Goal: Information Seeking & Learning: Check status

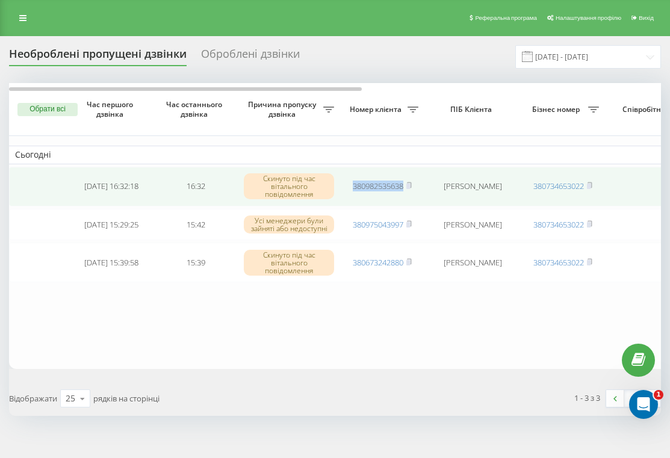
drag, startPoint x: 342, startPoint y: 187, endPoint x: 404, endPoint y: 190, distance: 62.1
click at [404, 190] on td "380982535638" at bounding box center [382, 187] width 84 height 40
copy link "380982535638"
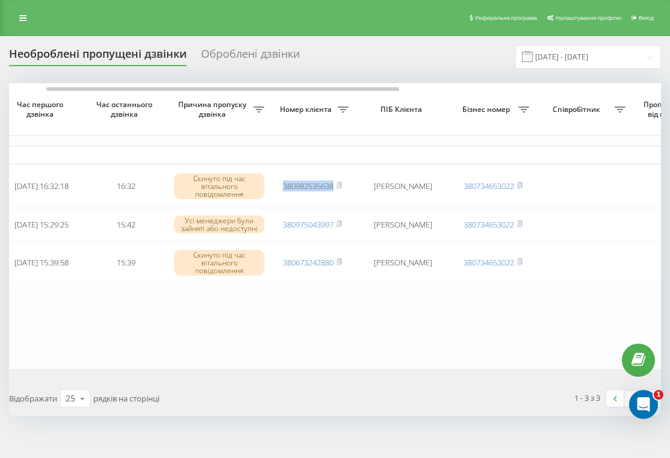
scroll to position [0, 66]
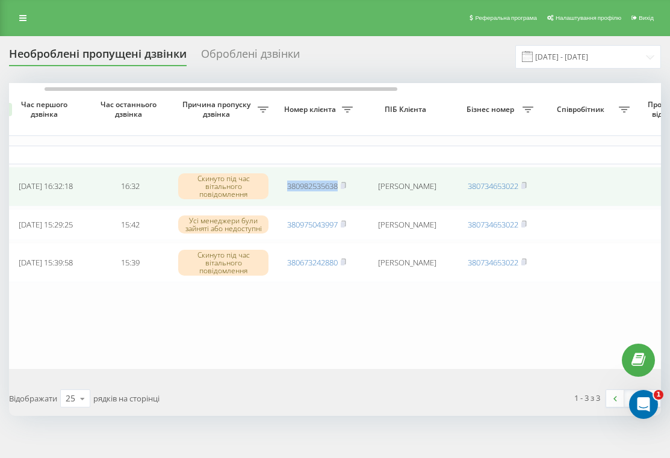
click at [276, 187] on td "380982535638" at bounding box center [316, 187] width 84 height 40
drag, startPoint x: 276, startPoint y: 188, endPoint x: 341, endPoint y: 191, distance: 64.5
click at [341, 191] on td "380982535638" at bounding box center [316, 187] width 84 height 40
copy link "380982535638"
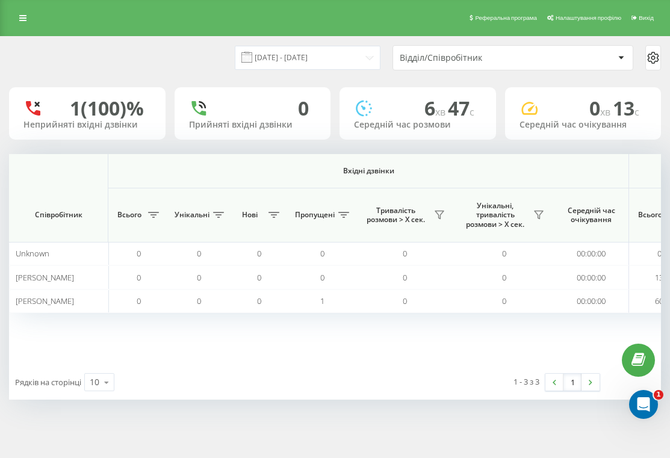
scroll to position [0, 983]
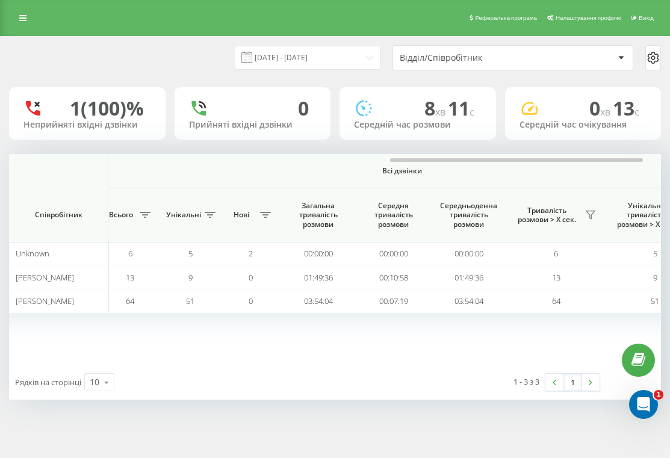
scroll to position [0, 975]
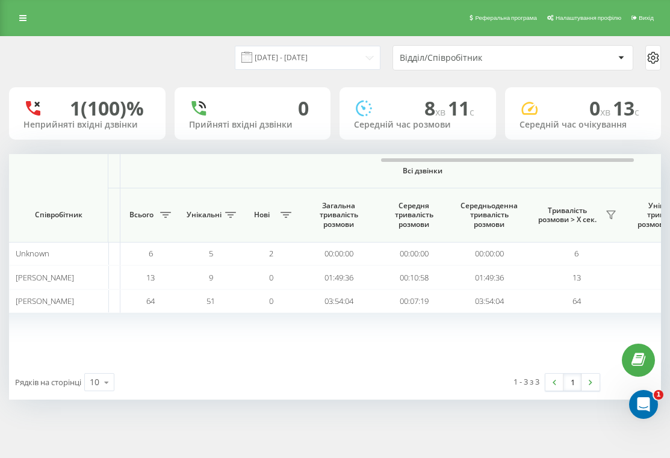
scroll to position [0, 963]
click at [615, 217] on button at bounding box center [610, 214] width 18 height 19
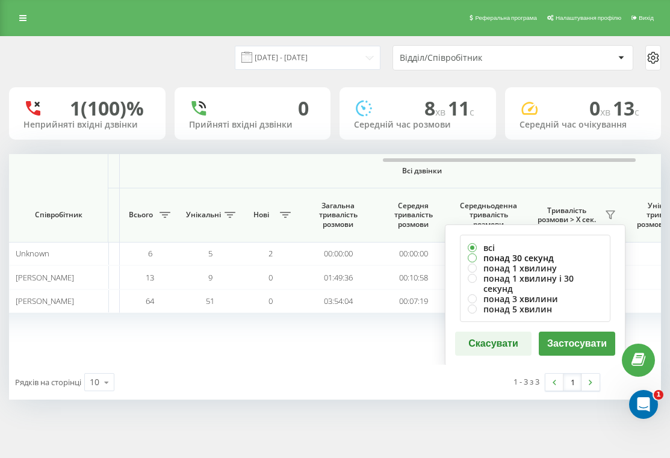
click at [523, 256] on label "понад 30 секунд" at bounding box center [535, 258] width 135 height 10
radio input "true"
click at [569, 333] on button "Застосувати" at bounding box center [577, 344] width 76 height 24
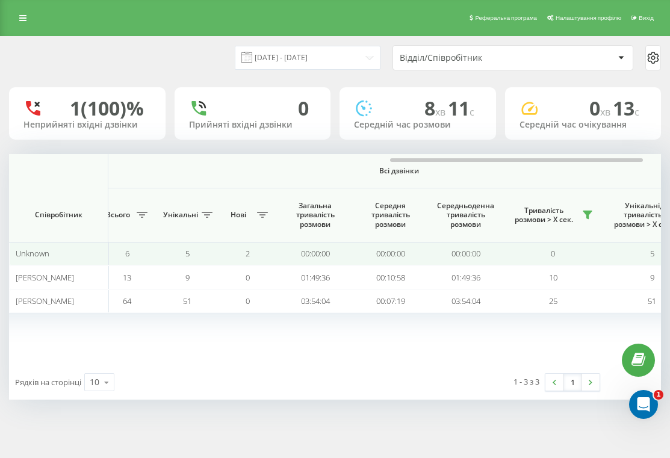
scroll to position [0, 985]
